Goal: Check status

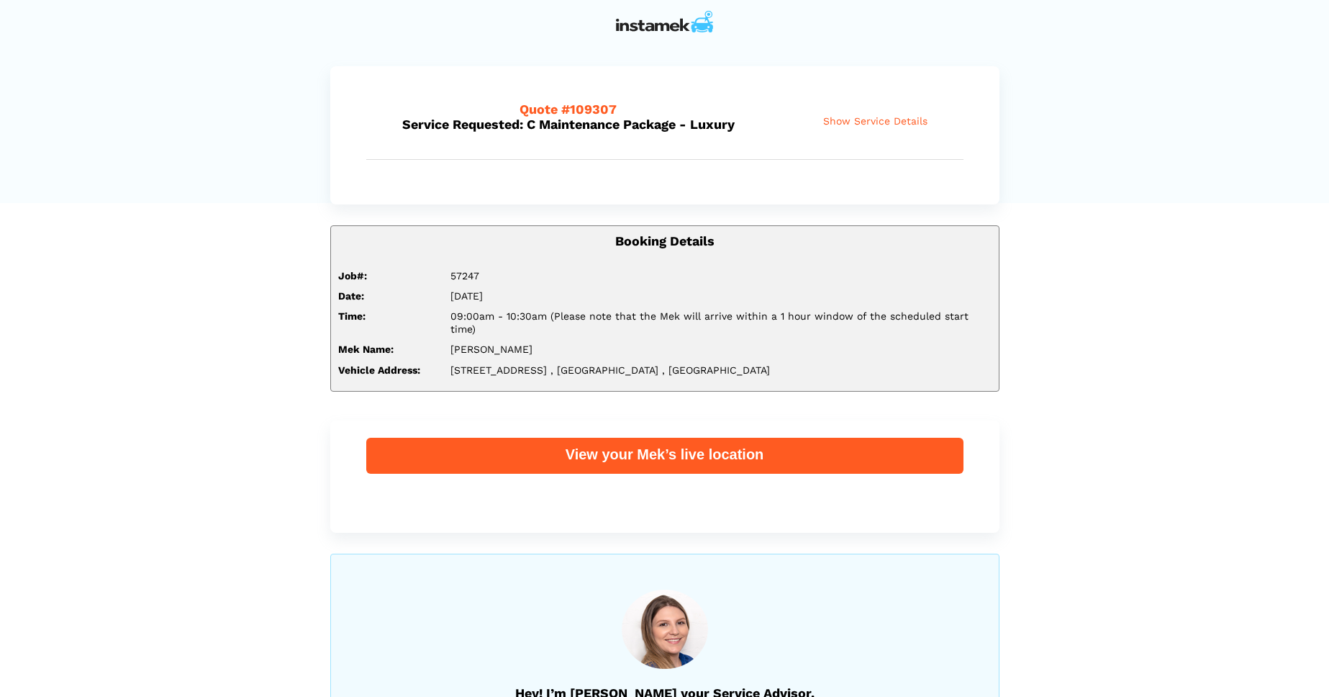
drag, startPoint x: 456, startPoint y: 318, endPoint x: 828, endPoint y: 331, distance: 372.3
click at [828, 331] on div "Booking Details Job#: 57247 Date: [DATE] Time: 09:00am - 10:30am (Please note t…" at bounding box center [664, 308] width 669 height 166
click at [828, 343] on div "[PERSON_NAME]" at bounding box center [721, 349] width 563 height 13
drag, startPoint x: 919, startPoint y: 321, endPoint x: 574, endPoint y: 307, distance: 345.0
click at [574, 307] on div "Booking Details Job#: 57247 Date: [DATE] Time: 09:00am - 10:30am (Please note t…" at bounding box center [664, 308] width 669 height 166
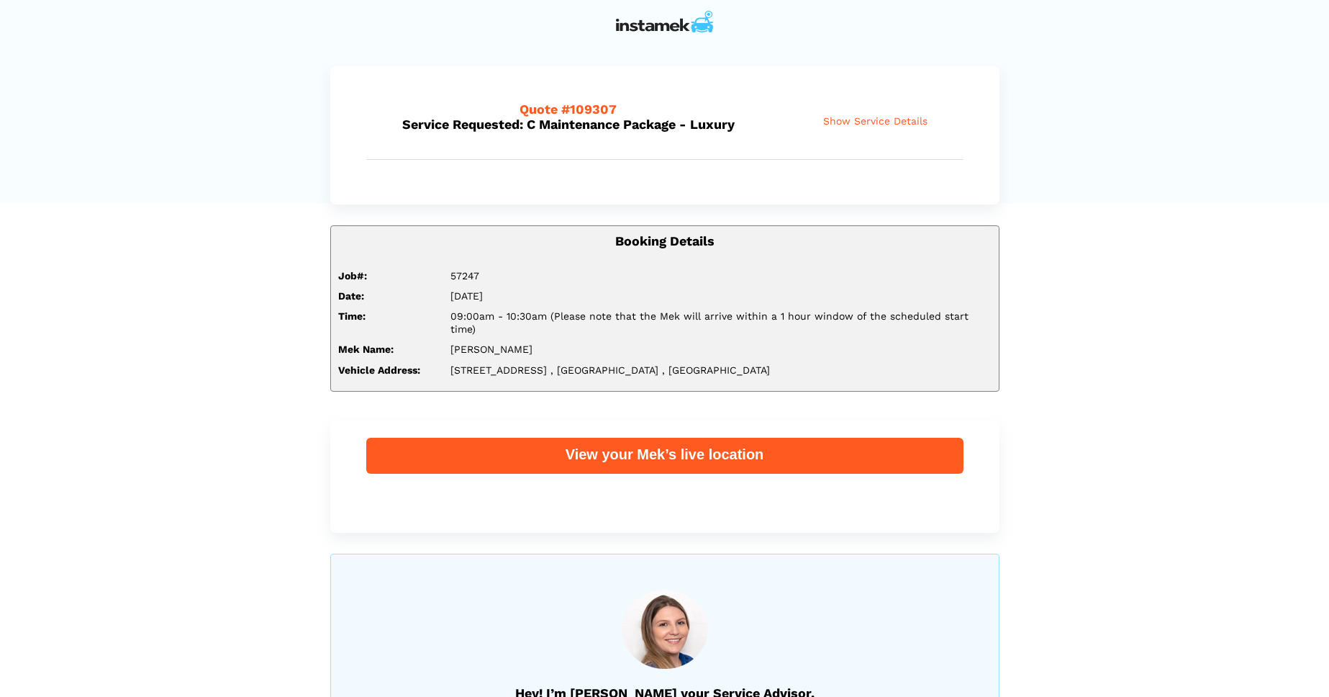
click at [574, 307] on div "Date: [DATE]" at bounding box center [664, 299] width 675 height 20
drag, startPoint x: 443, startPoint y: 338, endPoint x: 475, endPoint y: 338, distance: 31.7
click at [475, 343] on div "[PERSON_NAME]" at bounding box center [721, 349] width 563 height 13
drag, startPoint x: 470, startPoint y: 361, endPoint x: 543, endPoint y: 357, distance: 73.5
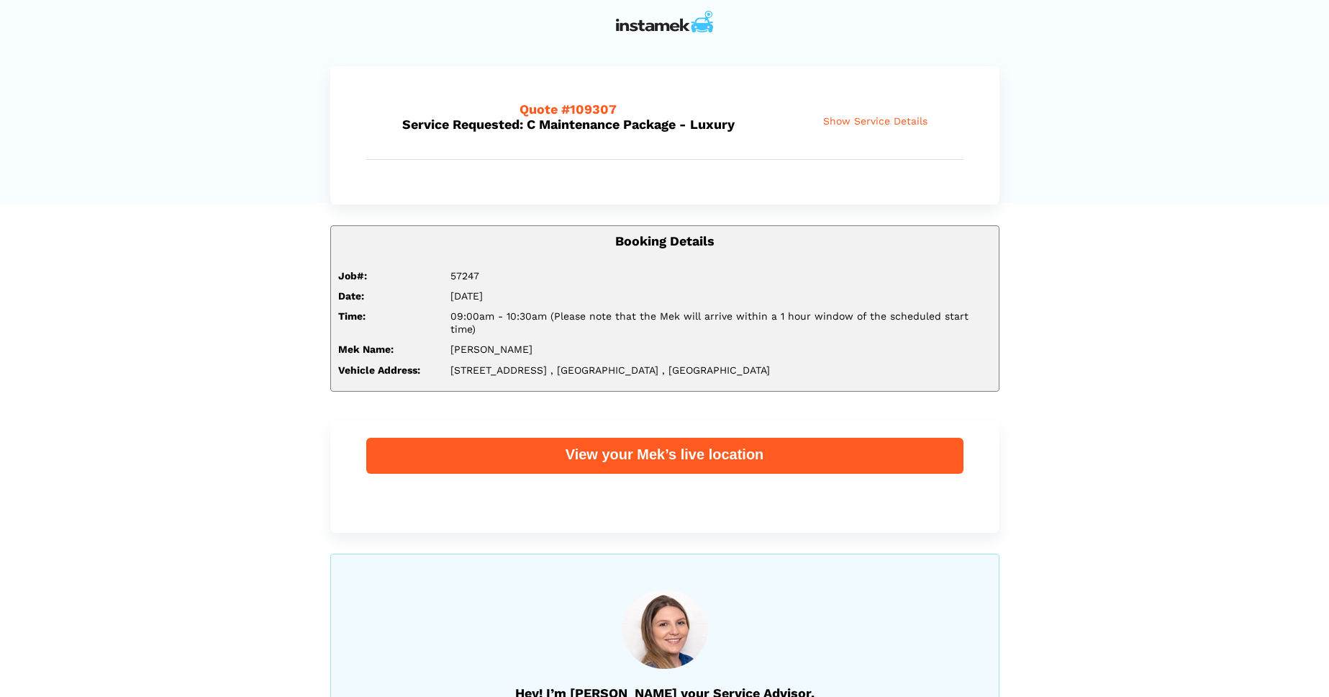
click at [543, 364] on span "[STREET_ADDRESS]" at bounding box center [499, 370] width 96 height 12
click at [625, 446] on div "View your Mek’s live location" at bounding box center [664, 454] width 597 height 19
click at [841, 121] on span "Show Service Details" at bounding box center [875, 121] width 104 height 12
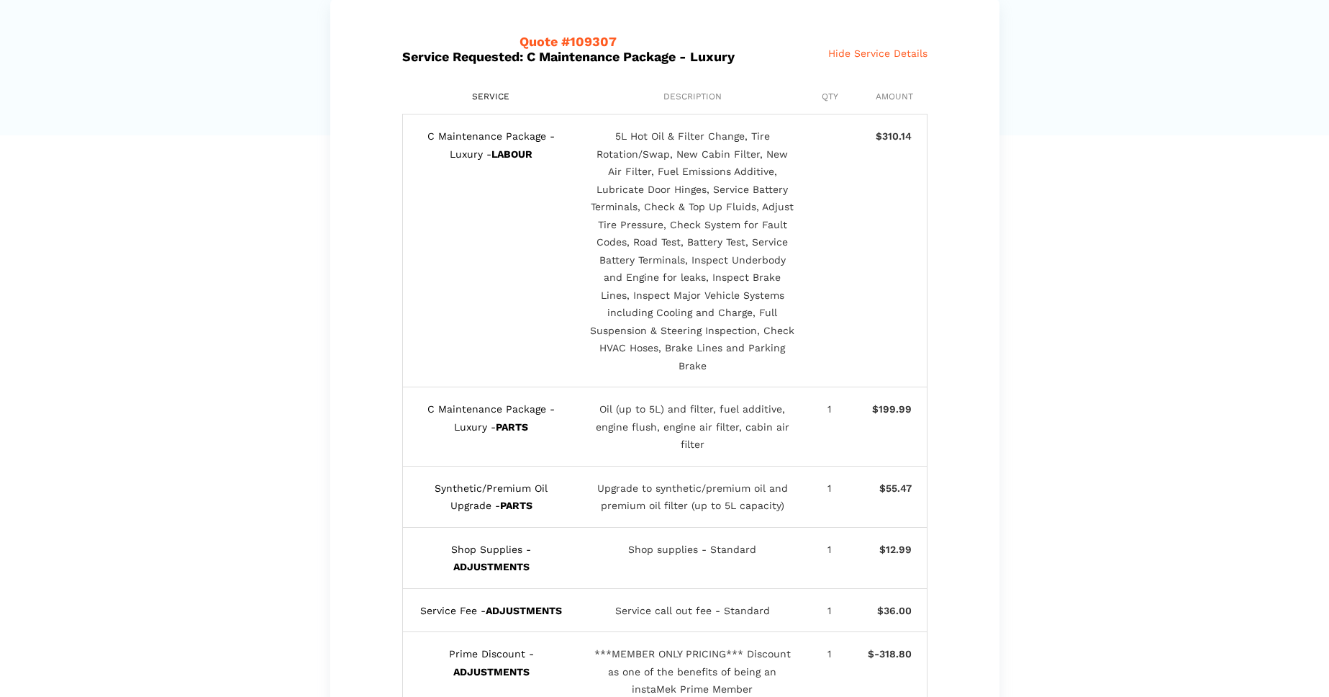
scroll to position [65, 0]
